Goal: Find contact information: Find contact information

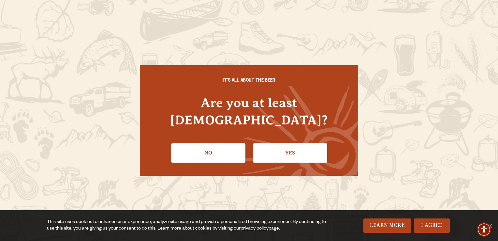
click at [295, 146] on link "Yes" at bounding box center [290, 152] width 74 height 19
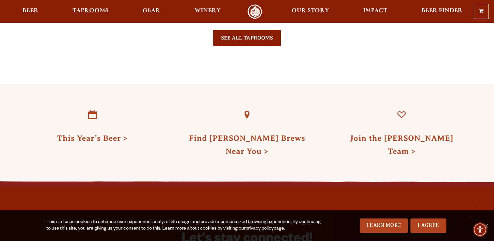
scroll to position [1761, 0]
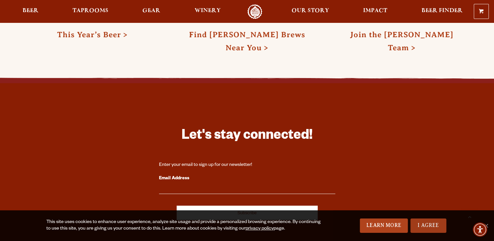
click at [418, 228] on link "I Agree" at bounding box center [428, 225] width 36 height 14
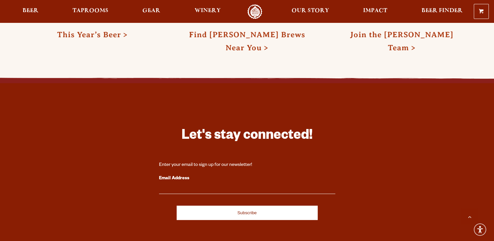
scroll to position [1931, 0]
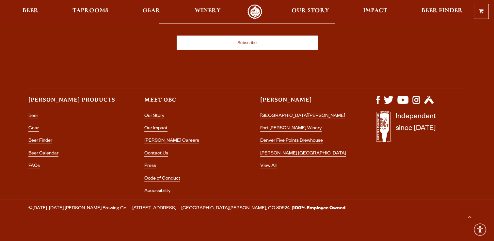
click at [160, 149] on li "Contact Us" at bounding box center [189, 153] width 90 height 8
click at [160, 151] on link "Contact Us" at bounding box center [156, 154] width 24 height 6
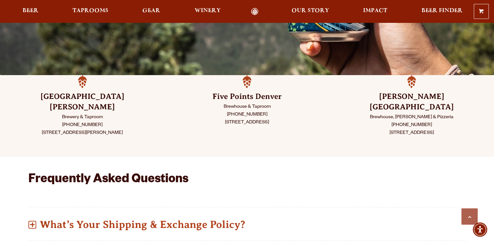
scroll to position [163, 0]
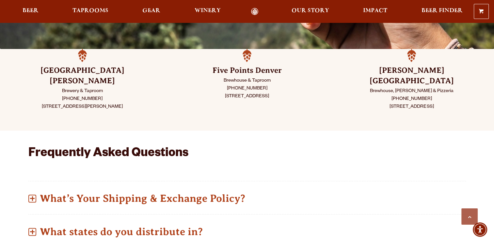
click at [62, 97] on gu-sc-img at bounding box center [62, 99] width 0 height 5
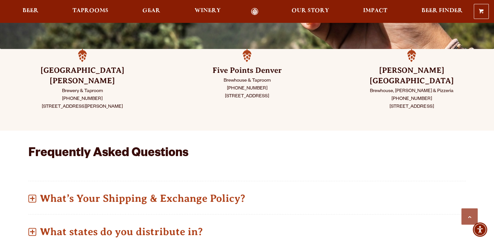
click at [227, 88] on p "Brewhouse & Taproom (720) 795-7862 (720) 795-7862 2945 Larimer St. Denver, CO 8…" at bounding box center [247, 88] width 132 height 23
click at [226, 88] on gu-sc-img at bounding box center [226, 88] width 0 height 5
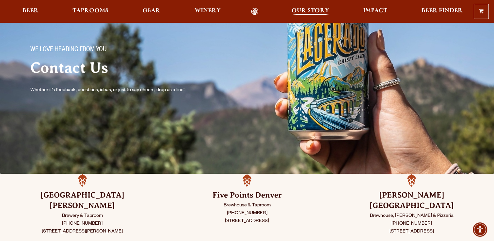
scroll to position [0, 0]
